Goal: Information Seeking & Learning: Find specific fact

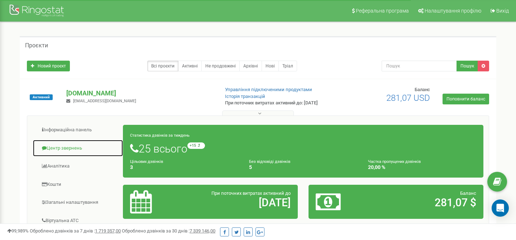
click at [71, 147] on link "Центр звернень" at bounding box center [78, 148] width 91 height 18
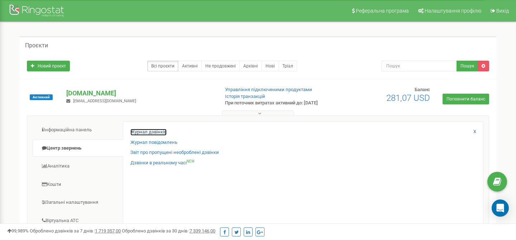
click at [147, 131] on link "Журнал дзвінків" at bounding box center [149, 132] width 36 height 7
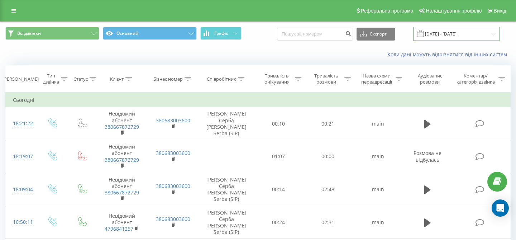
click at [443, 33] on input "19.07.2025 - 19.08.2025" at bounding box center [456, 34] width 87 height 14
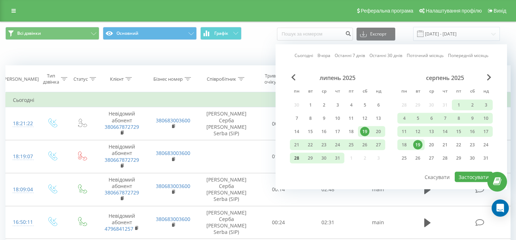
click at [299, 157] on div "28" at bounding box center [296, 157] width 9 height 9
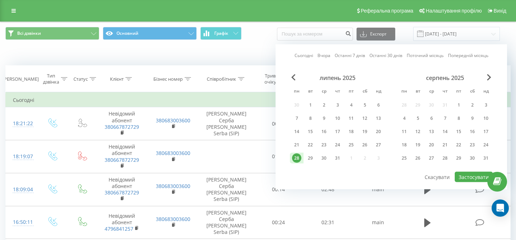
click at [299, 157] on div "28" at bounding box center [296, 157] width 9 height 9
click at [475, 174] on button "Застосувати" at bounding box center [474, 177] width 38 height 10
type input "28.07.2025 - 28.07.2025"
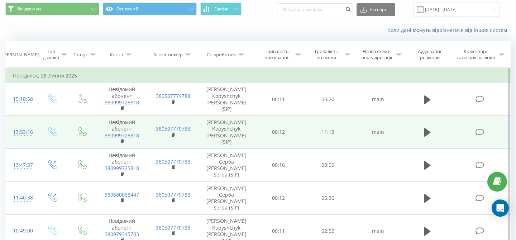
scroll to position [25, 0]
click at [27, 133] on div "13:53:16" at bounding box center [21, 132] width 17 height 14
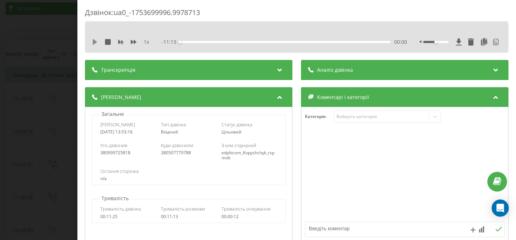
click at [94, 40] on icon at bounding box center [95, 42] width 4 height 6
click at [138, 74] on div "Транскрипція" at bounding box center [189, 70] width 208 height 20
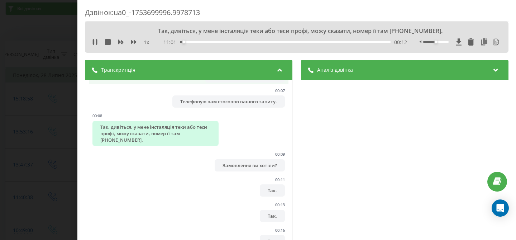
scroll to position [81, 0]
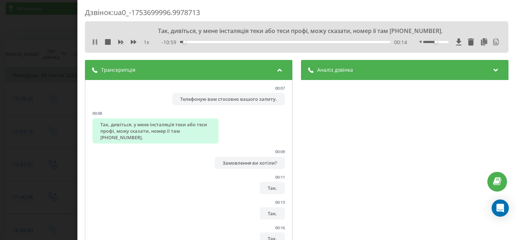
click at [93, 44] on icon at bounding box center [93, 42] width 1 height 6
click at [96, 44] on icon at bounding box center [95, 42] width 6 height 6
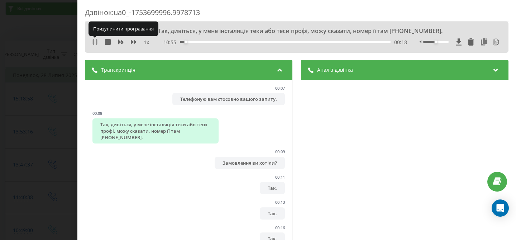
click at [97, 44] on icon at bounding box center [96, 42] width 1 height 6
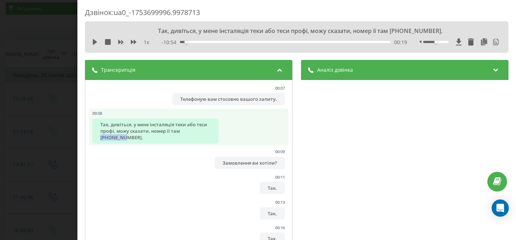
drag, startPoint x: 203, startPoint y: 132, endPoint x: 181, endPoint y: 131, distance: 21.9
click at [181, 131] on div "Так, дивіться, у мене інсталяція теки або теси профі, можу сказати, номер її та…" at bounding box center [156, 130] width 126 height 25
copy div "93-00-380"
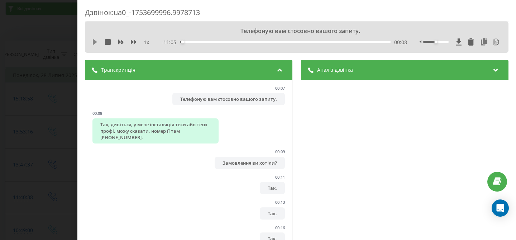
click at [96, 43] on icon at bounding box center [95, 42] width 6 height 6
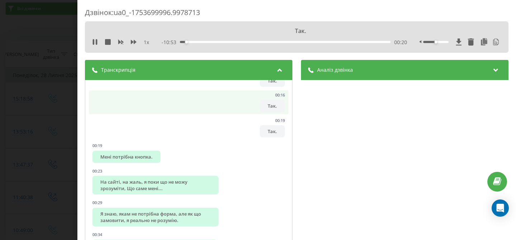
scroll to position [256, 0]
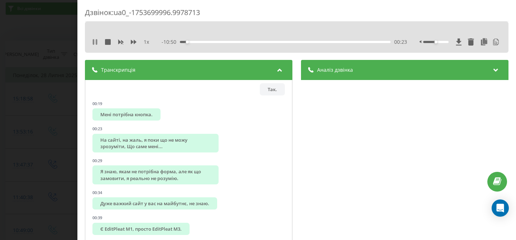
click at [97, 41] on icon at bounding box center [96, 42] width 1 height 6
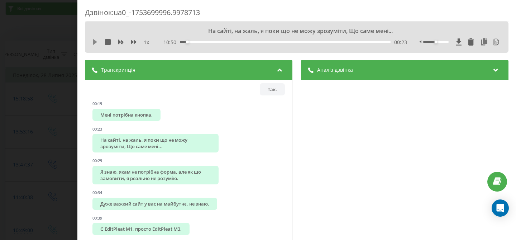
click at [93, 43] on icon at bounding box center [95, 42] width 4 height 6
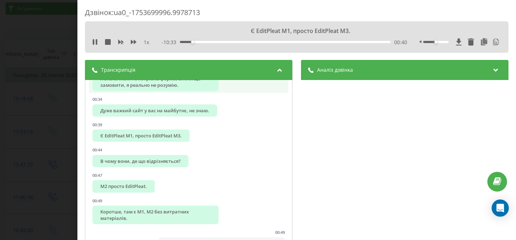
scroll to position [349, 0]
click at [95, 42] on icon at bounding box center [95, 42] width 6 height 6
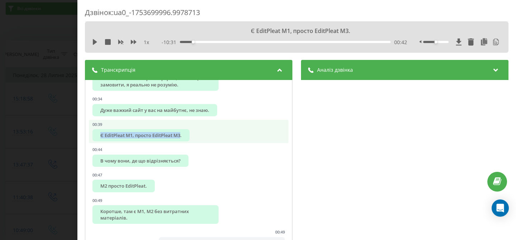
drag, startPoint x: 100, startPoint y: 129, endPoint x: 181, endPoint y: 130, distance: 80.3
click at [181, 131] on div "Є EditPleat M1, просто EditPleat M3." at bounding box center [141, 135] width 97 height 12
copy div "Є EditPleat M1, просто EditPleat M3"
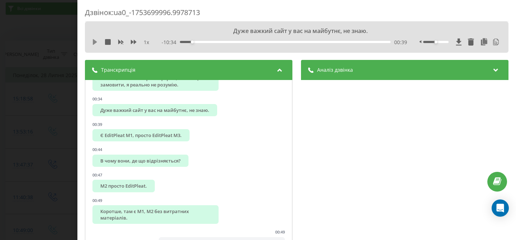
click at [95, 44] on icon at bounding box center [95, 42] width 6 height 6
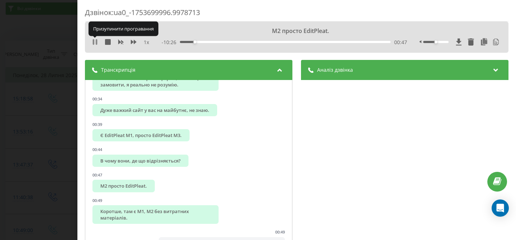
click at [95, 43] on icon at bounding box center [95, 42] width 6 height 6
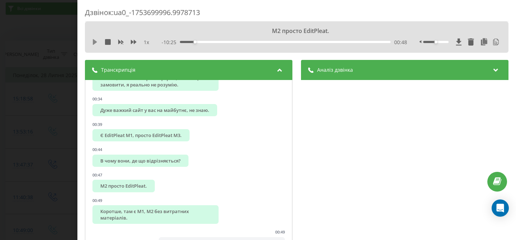
click at [94, 43] on icon at bounding box center [95, 42] width 4 height 6
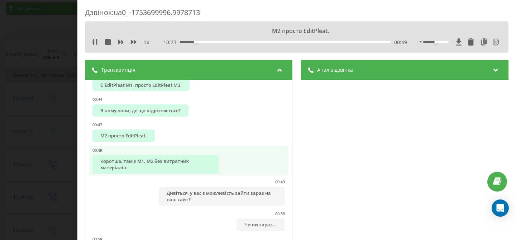
scroll to position [403, 0]
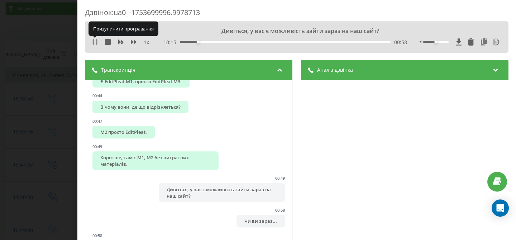
click at [95, 41] on icon at bounding box center [95, 42] width 6 height 6
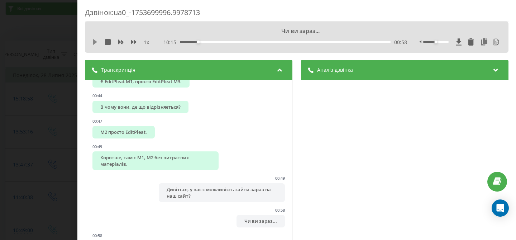
click at [96, 43] on icon at bounding box center [95, 42] width 6 height 6
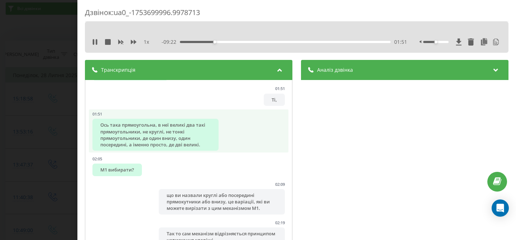
scroll to position [898, 0]
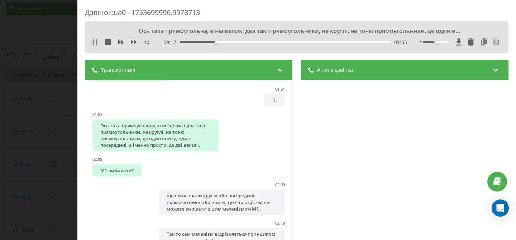
click at [95, 42] on icon at bounding box center [95, 42] width 6 height 6
click at [95, 42] on icon at bounding box center [95, 42] width 4 height 6
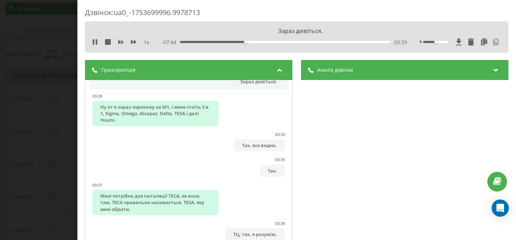
scroll to position [1562, 0]
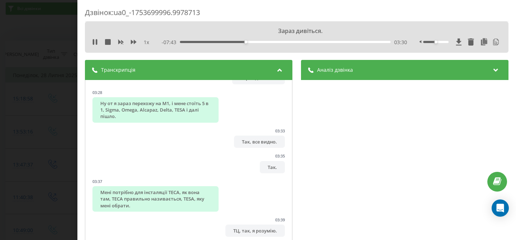
click at [149, 43] on span "1 x" at bounding box center [146, 42] width 5 height 7
click at [136, 41] on icon at bounding box center [134, 42] width 6 height 4
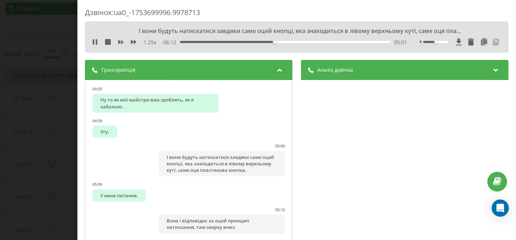
scroll to position [2469, 0]
click at [135, 42] on icon at bounding box center [134, 42] width 6 height 4
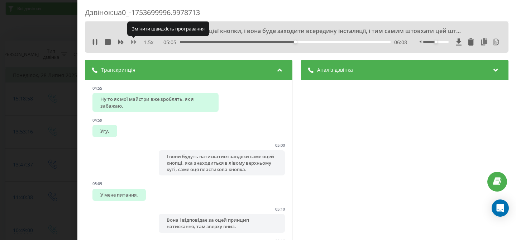
click at [136, 42] on icon at bounding box center [134, 42] width 6 height 4
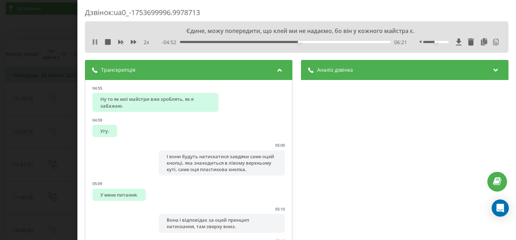
click at [96, 43] on icon at bounding box center [96, 42] width 1 height 6
click at [134, 42] on icon at bounding box center [134, 42] width 6 height 4
click at [134, 43] on icon at bounding box center [134, 42] width 6 height 4
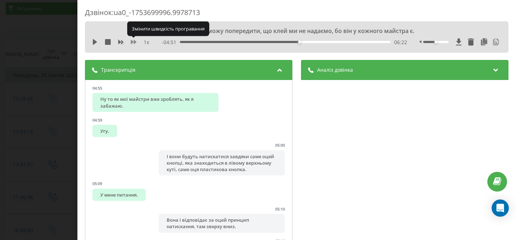
click at [134, 43] on icon at bounding box center [134, 42] width 6 height 4
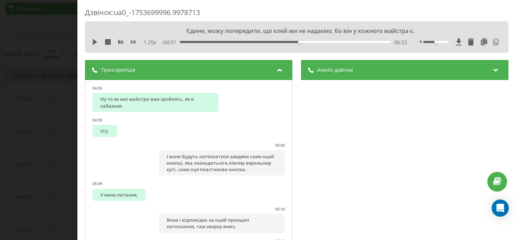
click at [133, 43] on icon at bounding box center [134, 42] width 6 height 6
click at [95, 42] on icon at bounding box center [95, 42] width 4 height 6
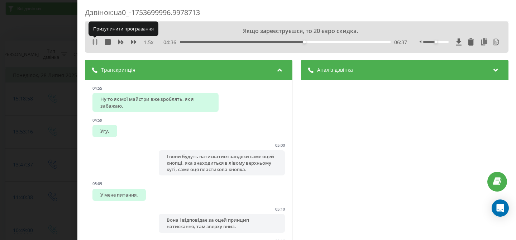
click at [96, 42] on icon at bounding box center [96, 42] width 1 height 6
